Goal: Task Accomplishment & Management: Manage account settings

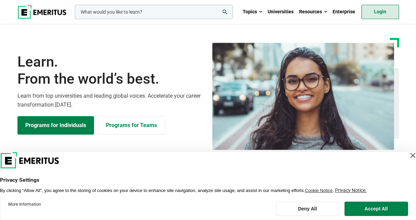
click at [386, 14] on link "Login" at bounding box center [380, 12] width 38 height 14
click at [410, 156] on header "Privacy Settings By clicking “Allow All”, you agree to the storing of cookies o…" at bounding box center [208, 172] width 416 height 41
click at [408, 158] on div "Close Layer" at bounding box center [413, 156] width 10 height 10
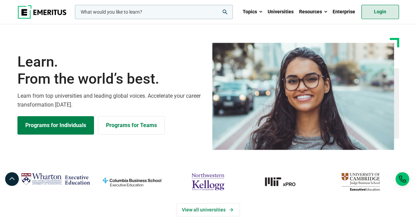
click at [386, 12] on link "Login" at bounding box center [380, 12] width 38 height 14
